Goal: Find specific page/section: Find specific page/section

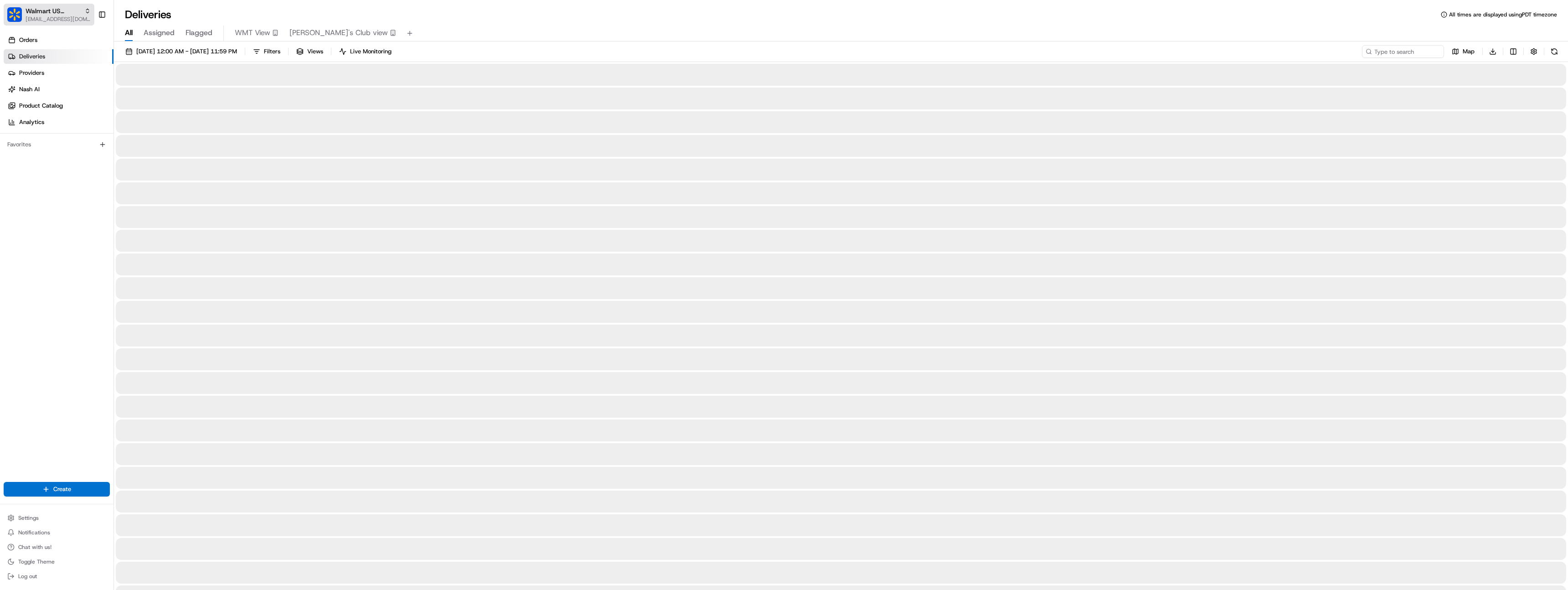
click at [61, 18] on span "[EMAIL_ADDRESS][DOMAIN_NAME]" at bounding box center [58, 19] width 65 height 7
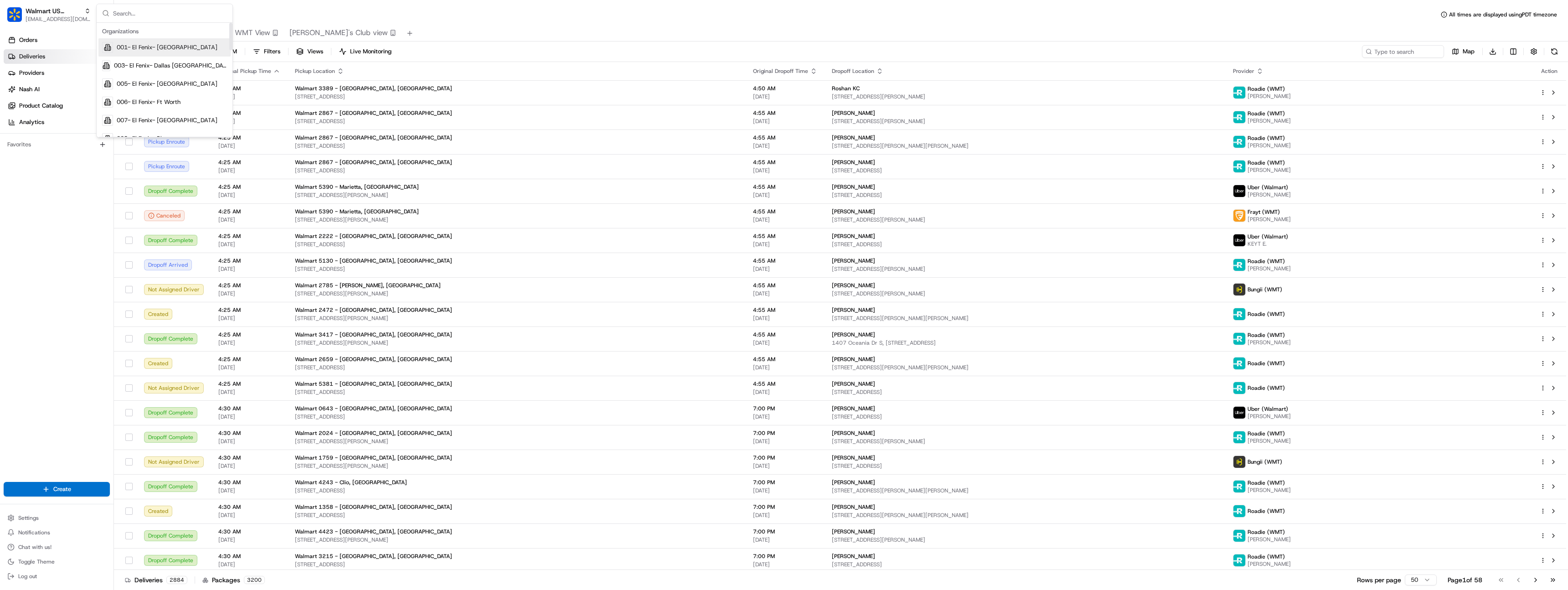
click at [117, 30] on div "Organizations" at bounding box center [164, 31] width 132 height 13
click at [52, 11] on span "Walmart US Corporate" at bounding box center [53, 10] width 55 height 9
click at [47, 13] on span "Walmart US Corporate" at bounding box center [53, 10] width 55 height 9
click at [119, 14] on input "text" at bounding box center [170, 13] width 114 height 18
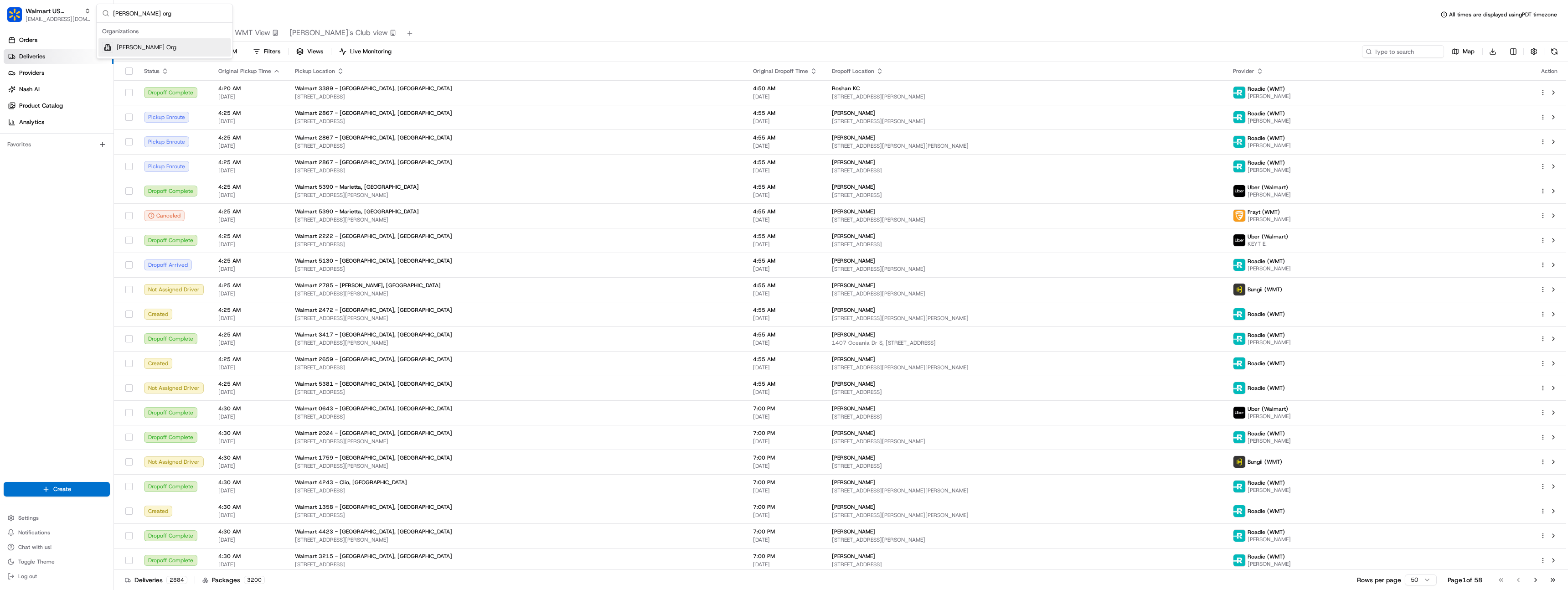
type input "[PERSON_NAME] org"
click at [144, 40] on div "[PERSON_NAME] Org" at bounding box center [164, 47] width 132 height 18
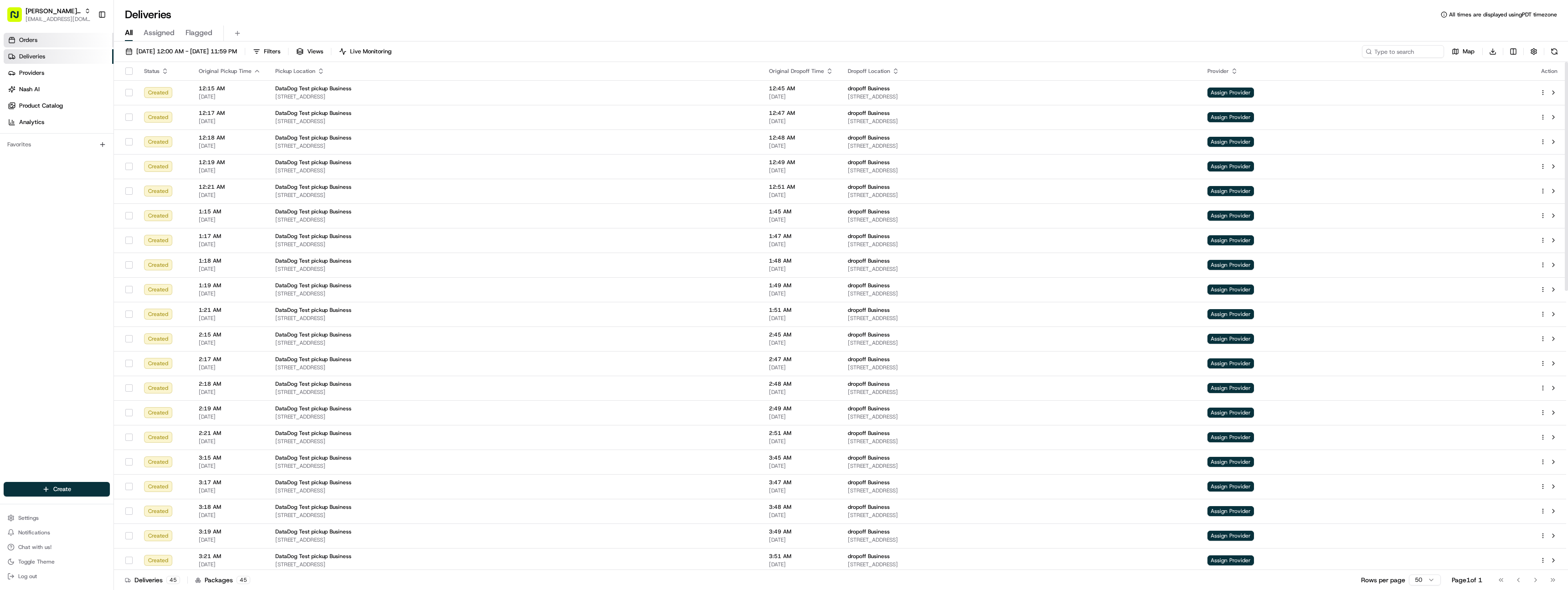
click at [57, 43] on link "Orders" at bounding box center [58, 40] width 110 height 15
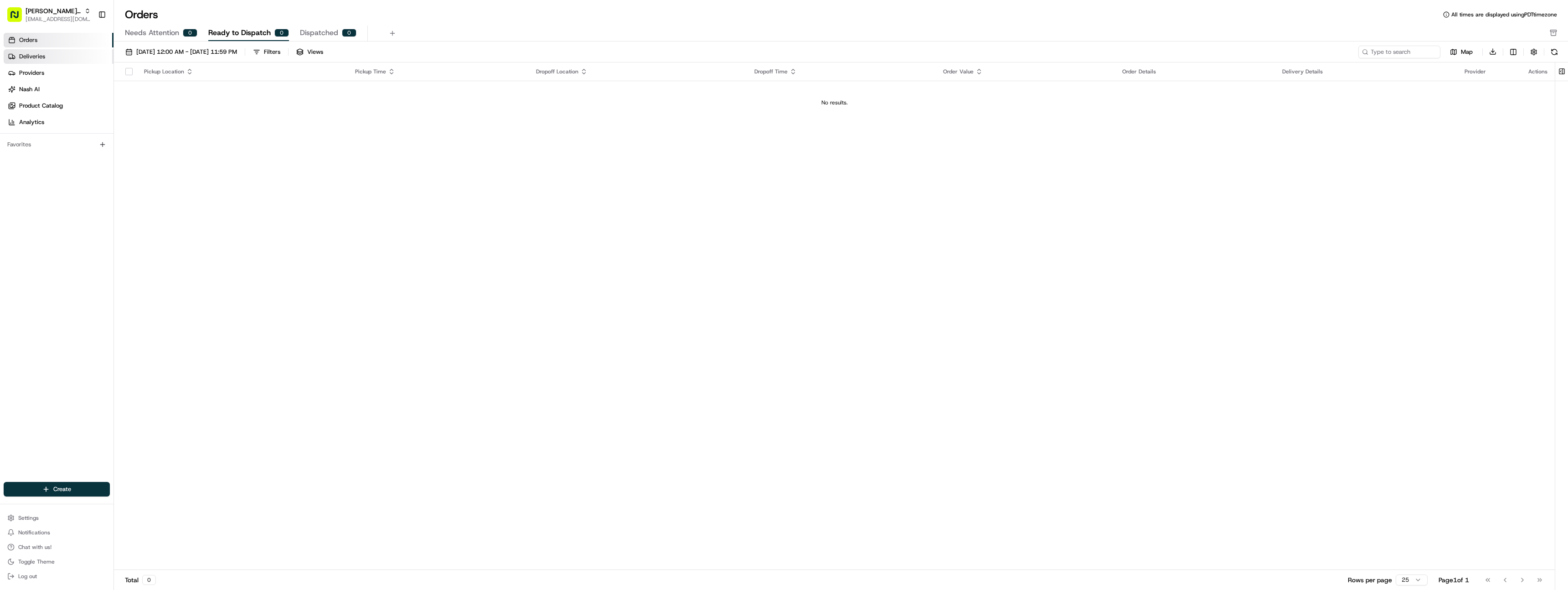
click at [68, 57] on link "Deliveries" at bounding box center [58, 57] width 110 height 15
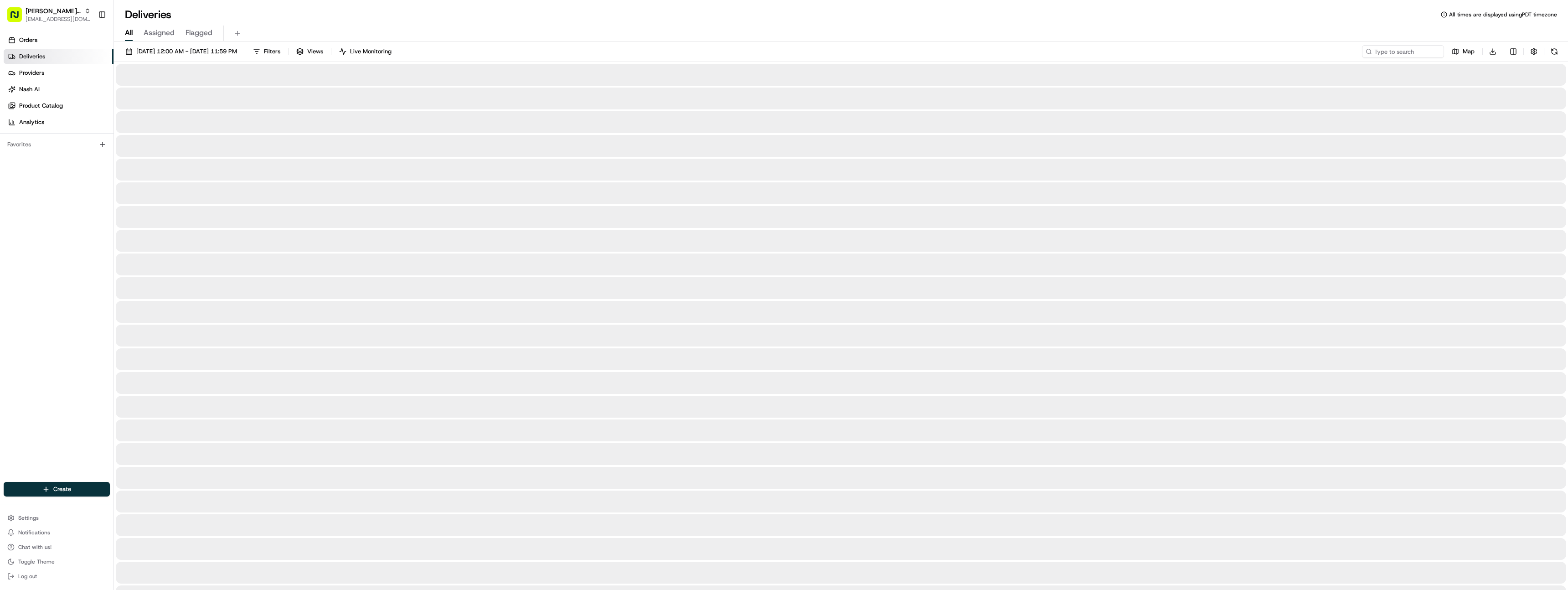
click at [65, 63] on link "Deliveries" at bounding box center [58, 57] width 110 height 15
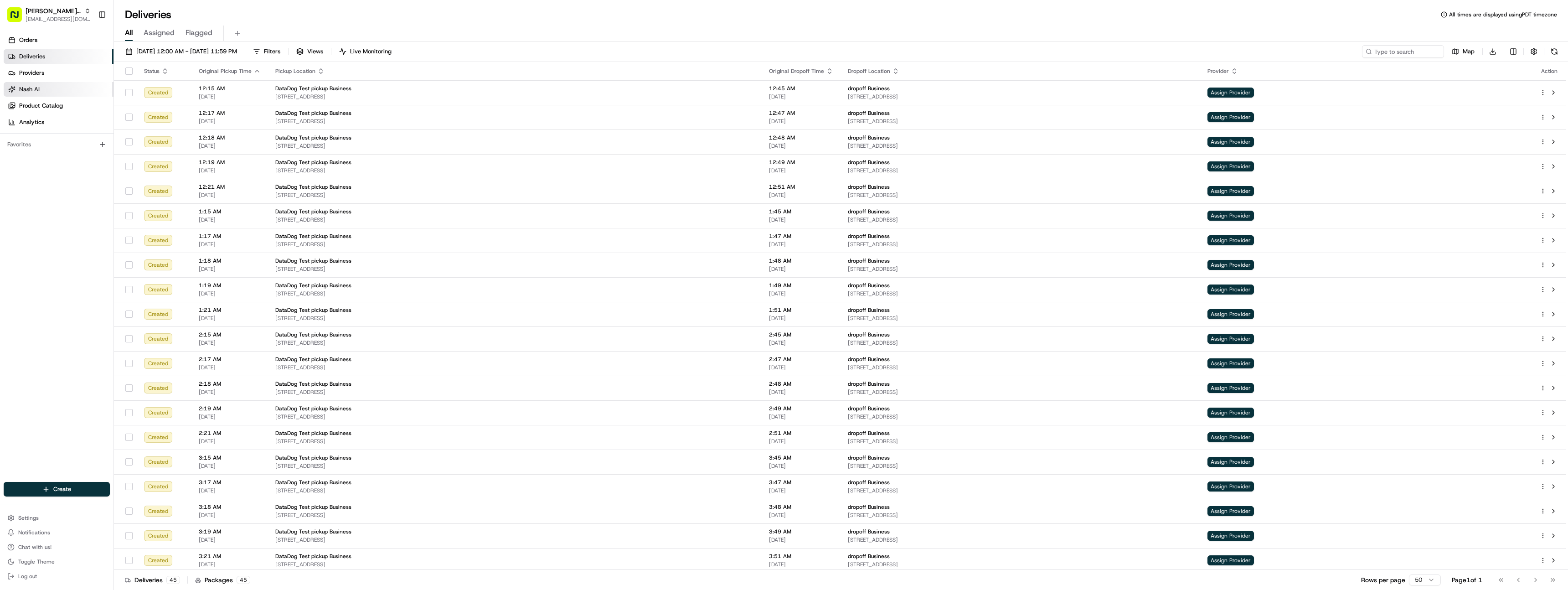
click at [66, 83] on link "Nash AI" at bounding box center [58, 90] width 110 height 15
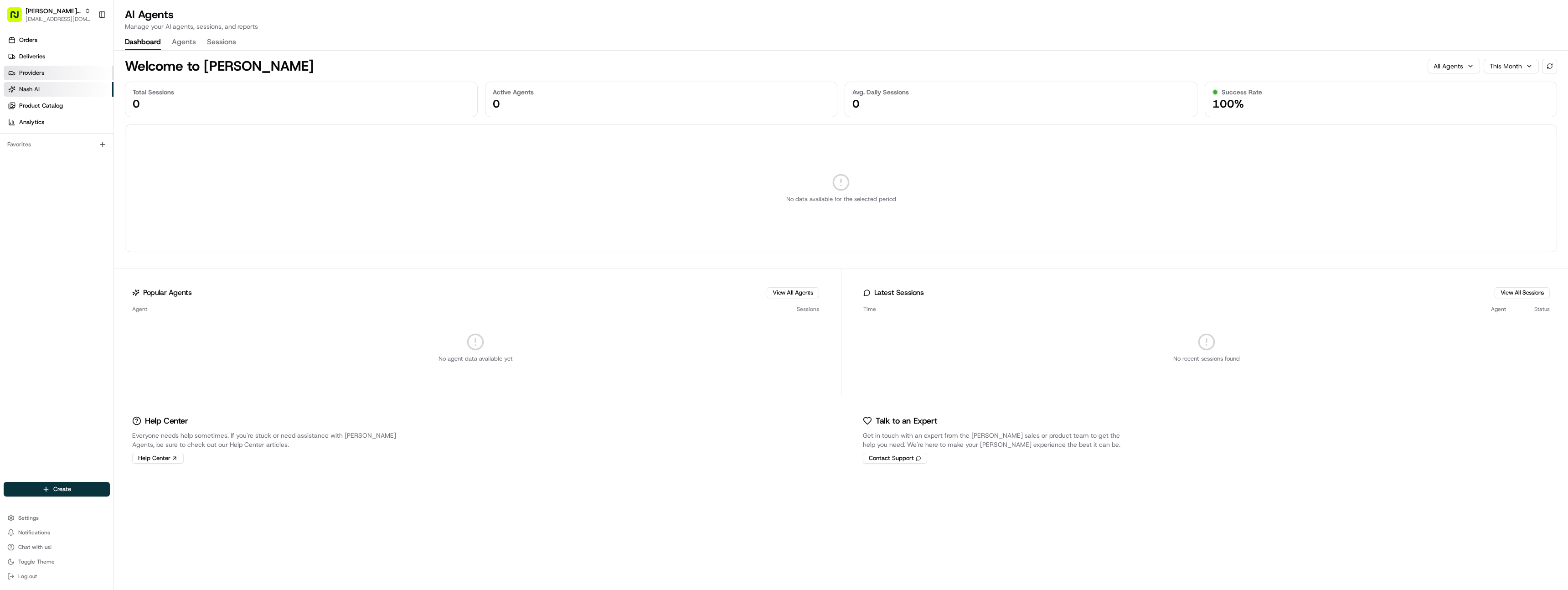
click at [63, 67] on link "Providers" at bounding box center [58, 73] width 110 height 15
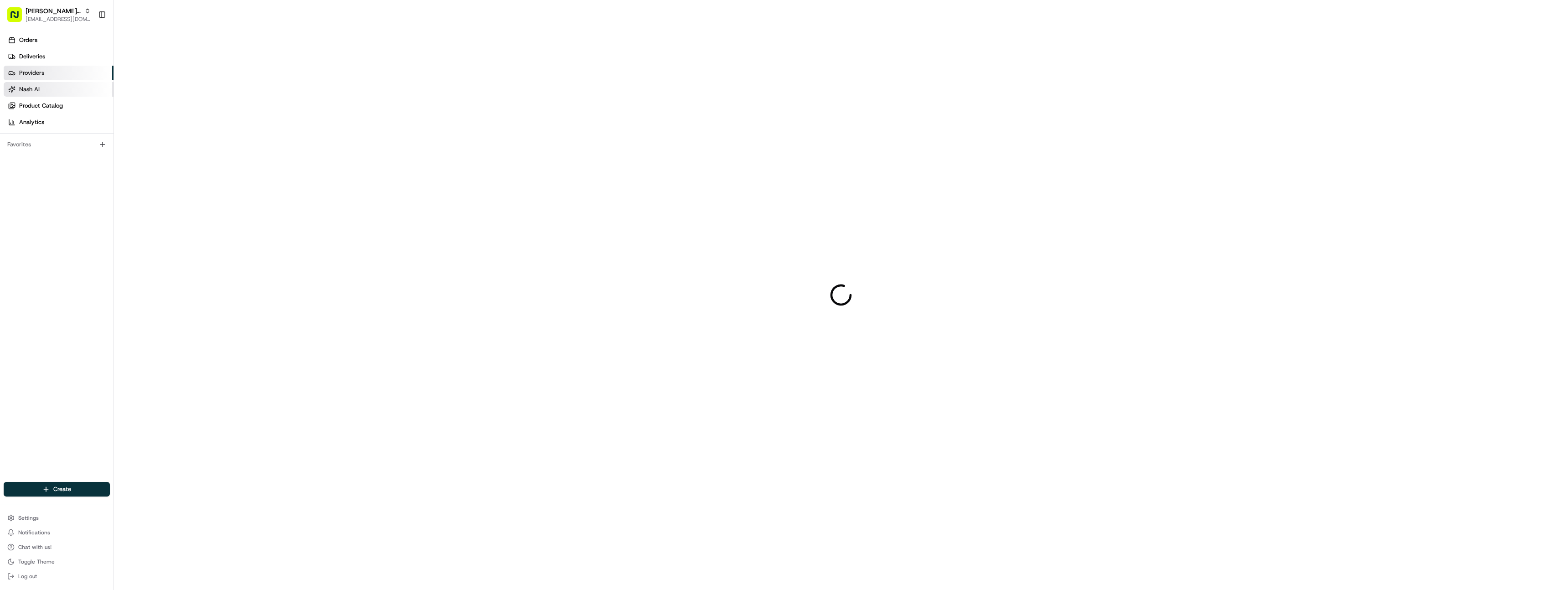
click at [62, 87] on link "Nash AI" at bounding box center [58, 90] width 110 height 15
